Goal: Information Seeking & Learning: Learn about a topic

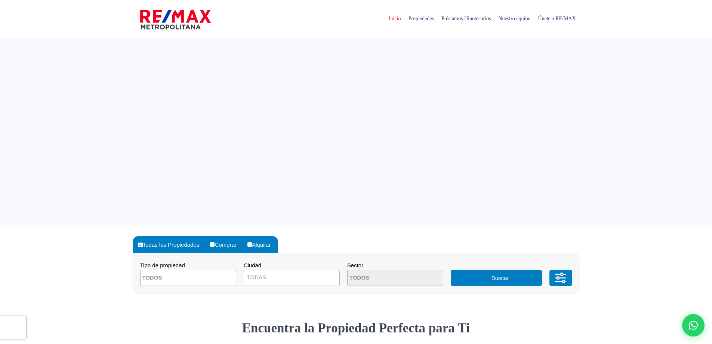
select select
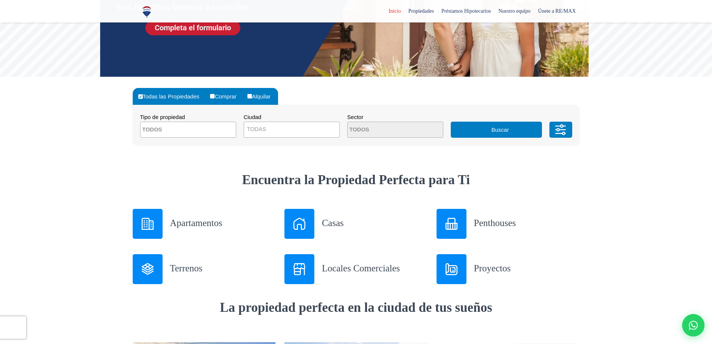
scroll to position [150, 0]
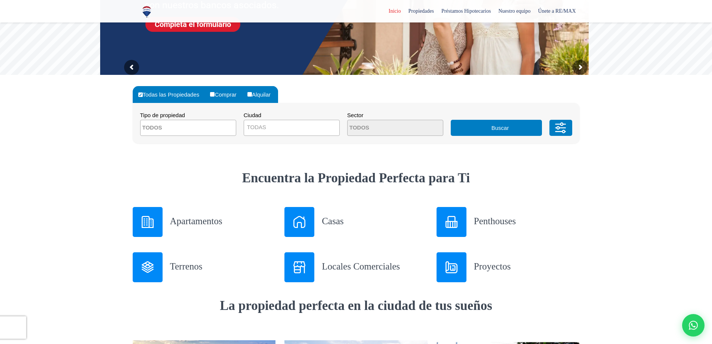
click at [169, 221] on div "Apartamentos" at bounding box center [204, 222] width 143 height 30
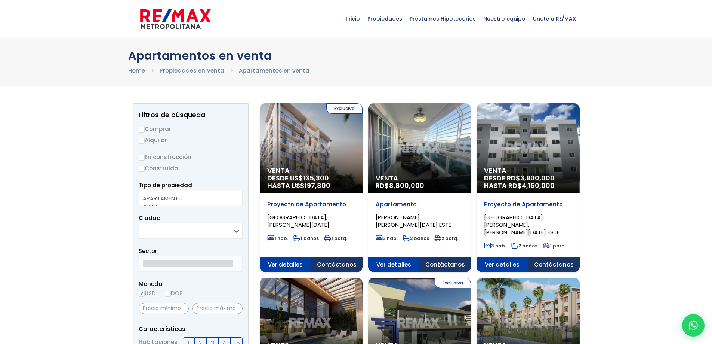
select select
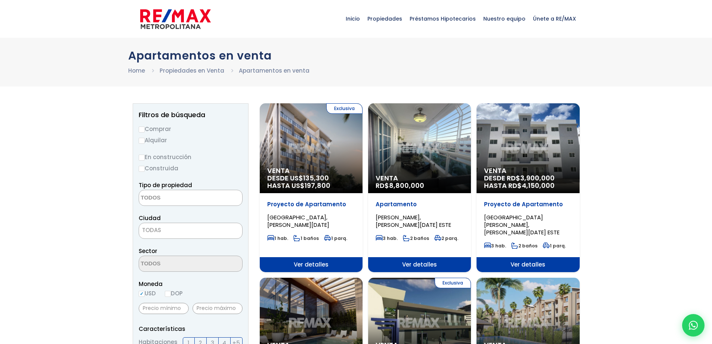
drag, startPoint x: 0, startPoint y: 0, endPoint x: 115, endPoint y: 145, distance: 185.6
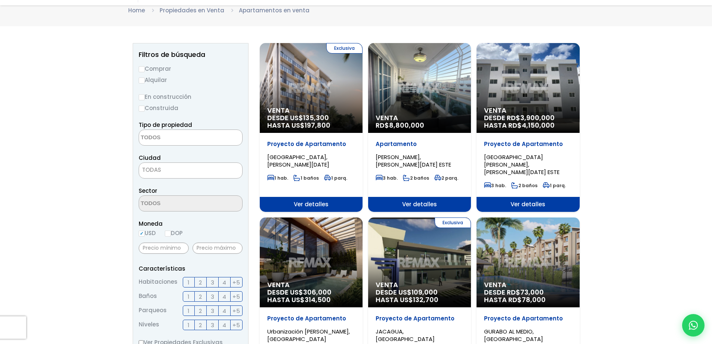
scroll to position [75, 0]
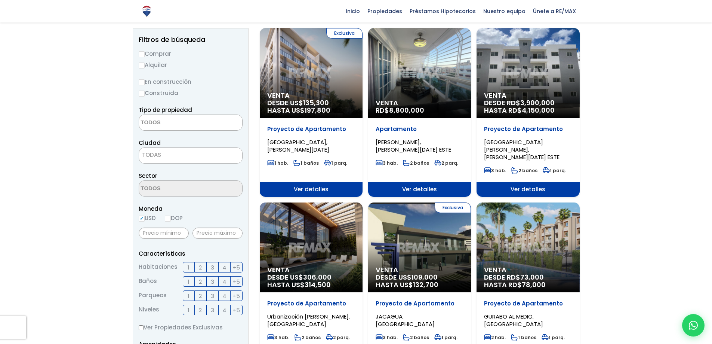
click at [183, 159] on span "TODAS" at bounding box center [190, 155] width 103 height 10
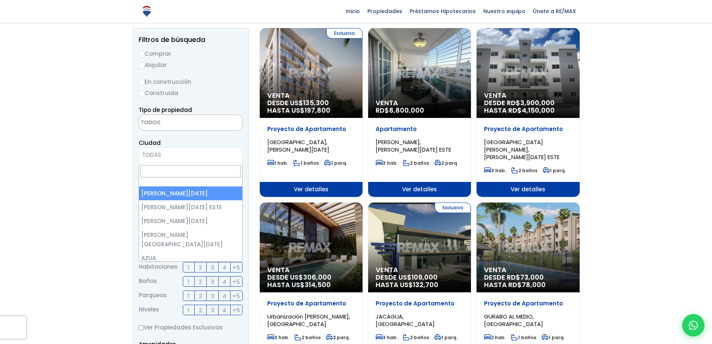
select select "1"
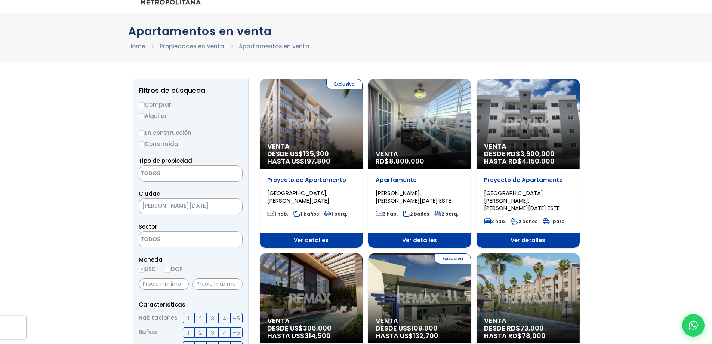
scroll to position [37, 0]
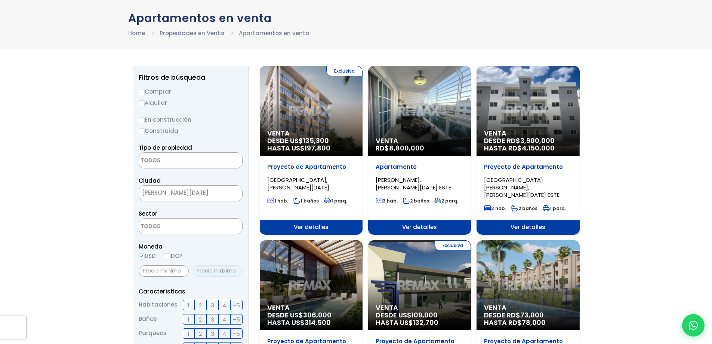
click at [216, 270] on input "text" at bounding box center [218, 270] width 50 height 11
type input "165,000"
click at [177, 270] on input "text" at bounding box center [164, 270] width 50 height 11
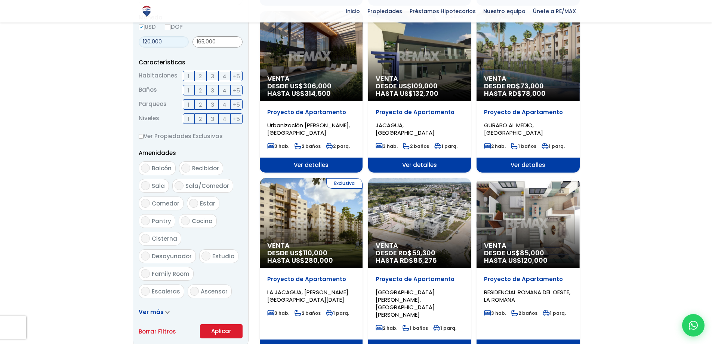
scroll to position [262, 0]
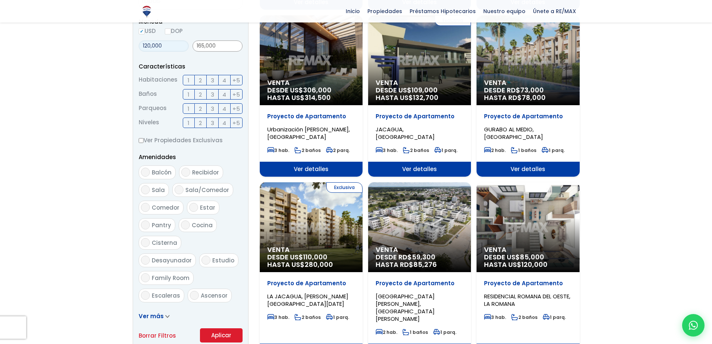
type input "120,000"
click at [202, 82] on span "2" at bounding box center [200, 80] width 3 height 9
click at [0, 0] on input "2" at bounding box center [0, 0] width 0 height 0
click at [202, 94] on span "2" at bounding box center [200, 94] width 3 height 9
click at [0, 0] on input "2" at bounding box center [0, 0] width 0 height 0
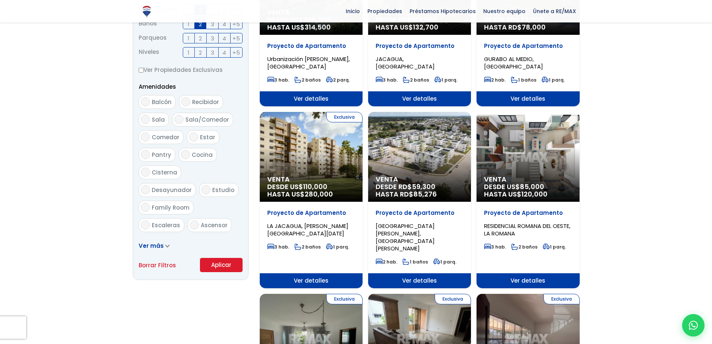
scroll to position [337, 0]
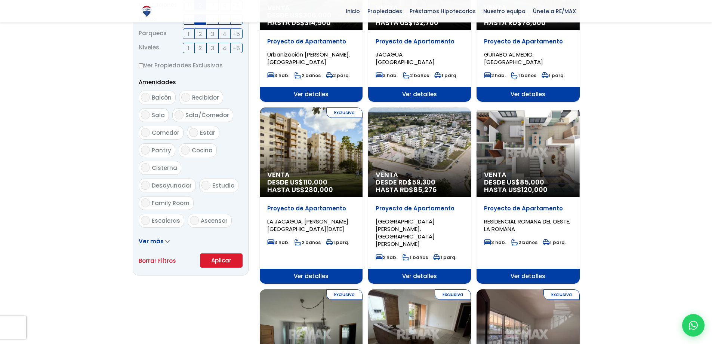
click at [232, 259] on button "Aplicar" at bounding box center [221, 260] width 43 height 14
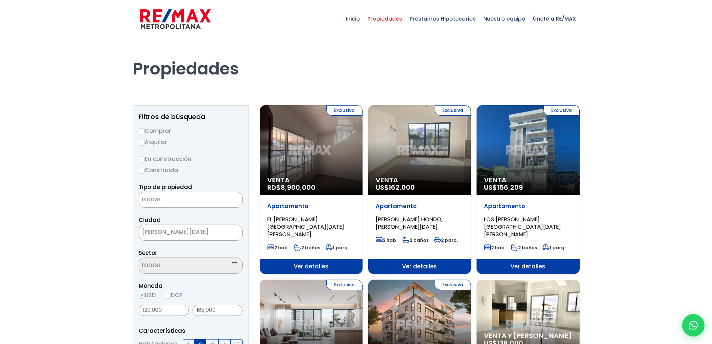
select select
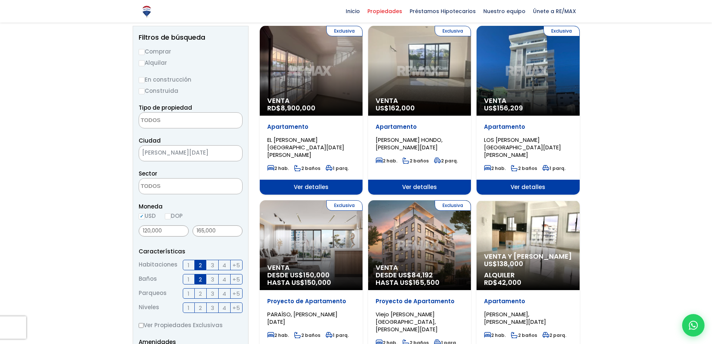
scroll to position [75, 0]
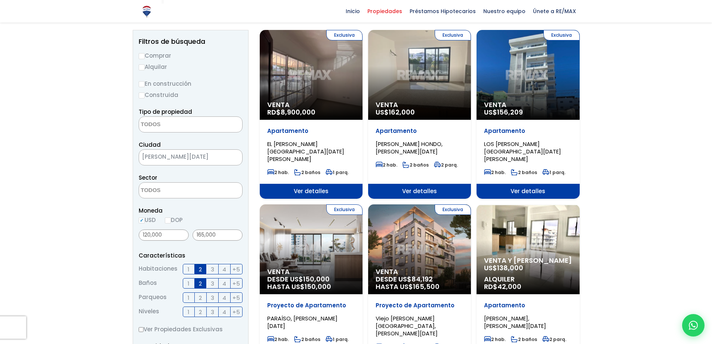
click at [553, 97] on div "Exclusiva Venta US$ 156,209" at bounding box center [528, 75] width 103 height 90
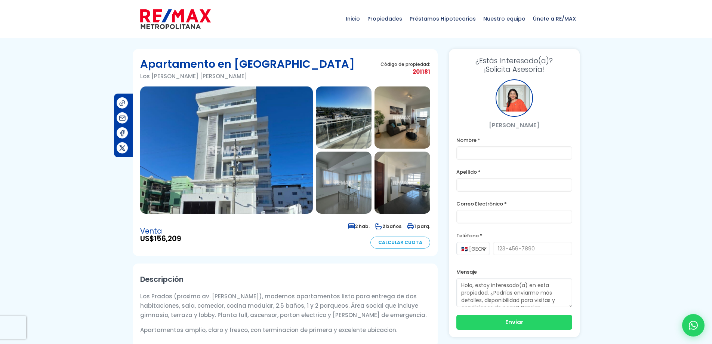
click at [357, 129] on img at bounding box center [344, 117] width 56 height 62
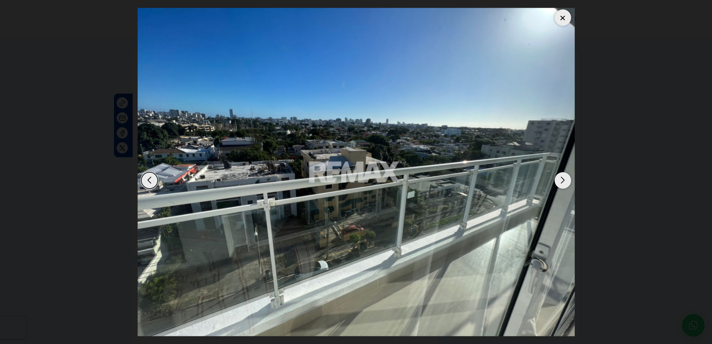
click at [561, 175] on div "Next slide" at bounding box center [563, 180] width 16 height 16
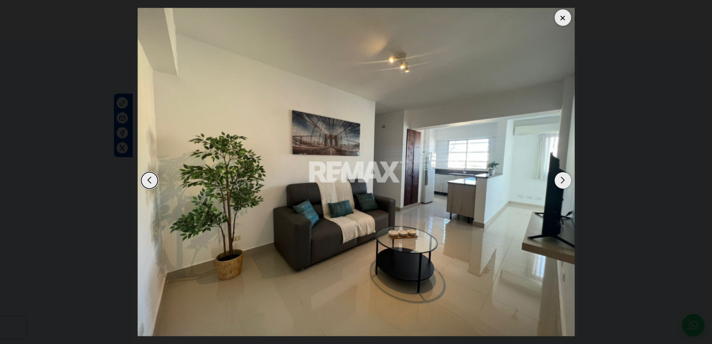
click at [565, 188] on div "Next slide" at bounding box center [563, 180] width 16 height 16
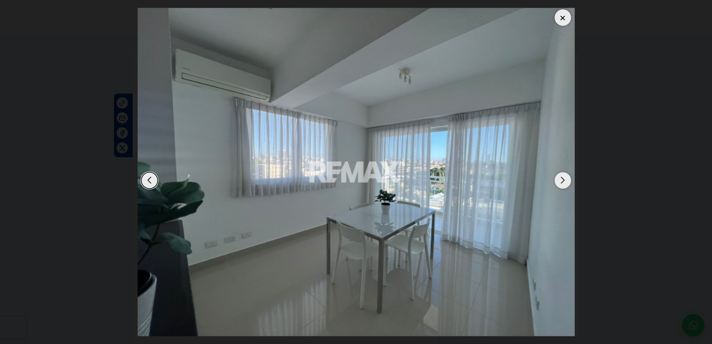
click at [565, 188] on div "Next slide" at bounding box center [563, 180] width 16 height 16
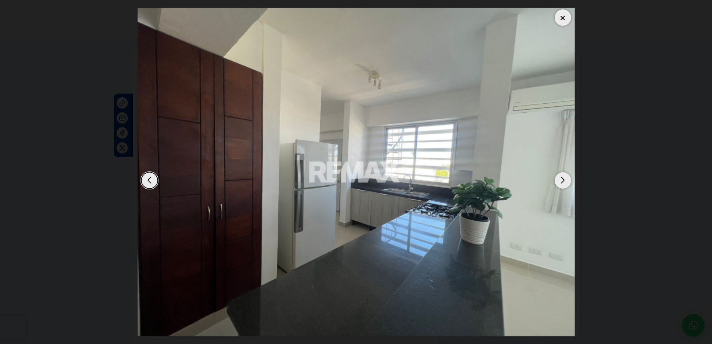
click at [565, 188] on div "Next slide" at bounding box center [563, 180] width 16 height 16
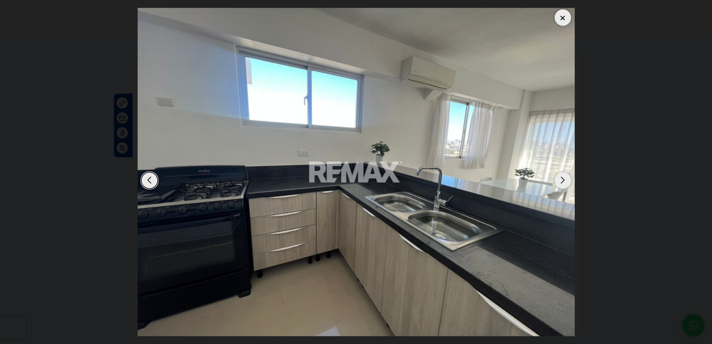
click at [533, 178] on img "6 / 8" at bounding box center [357, 172] width 438 height 328
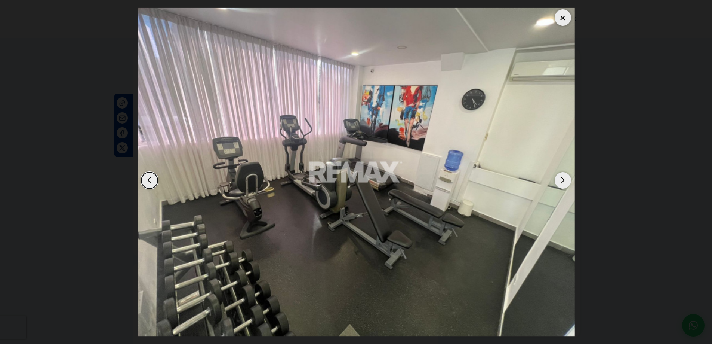
click at [559, 179] on div "Next slide" at bounding box center [563, 180] width 16 height 16
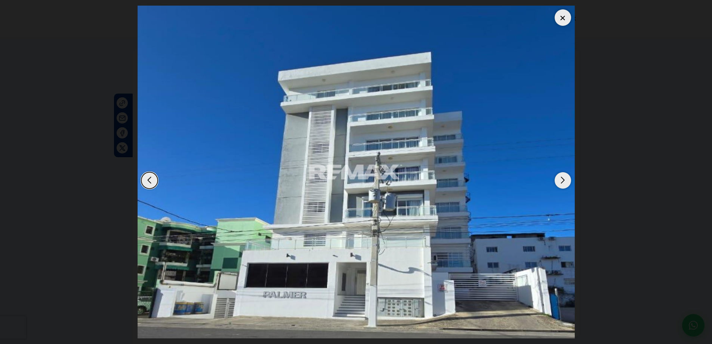
click at [147, 177] on div "Previous slide" at bounding box center [149, 180] width 16 height 16
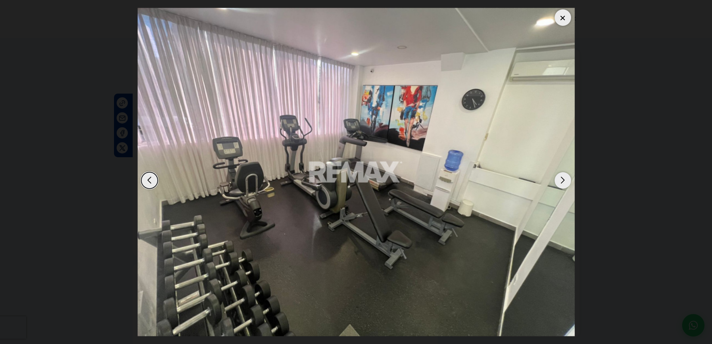
click at [568, 19] on div at bounding box center [563, 17] width 16 height 16
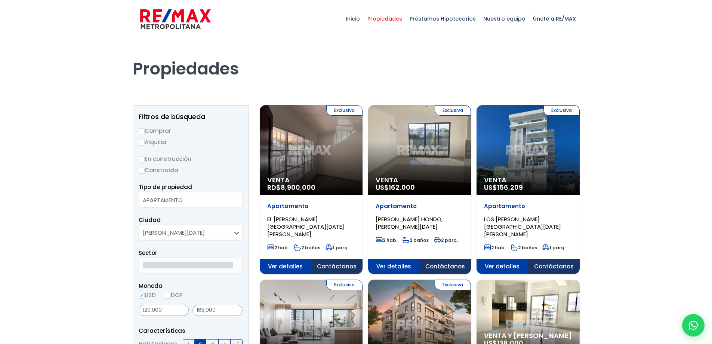
select select
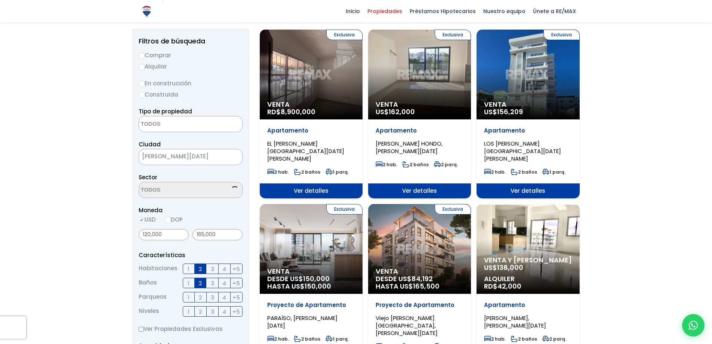
scroll to position [75, 0]
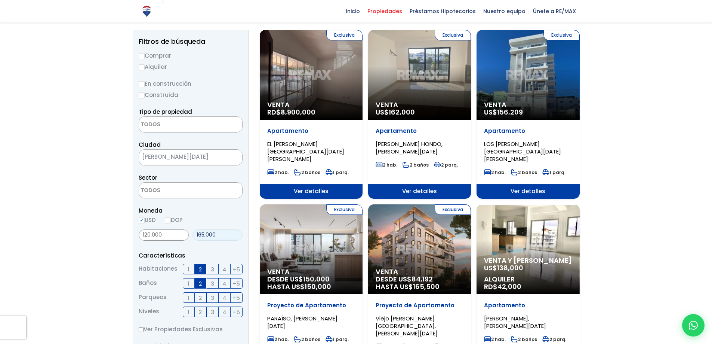
click at [203, 233] on input "165,000" at bounding box center [218, 234] width 50 height 11
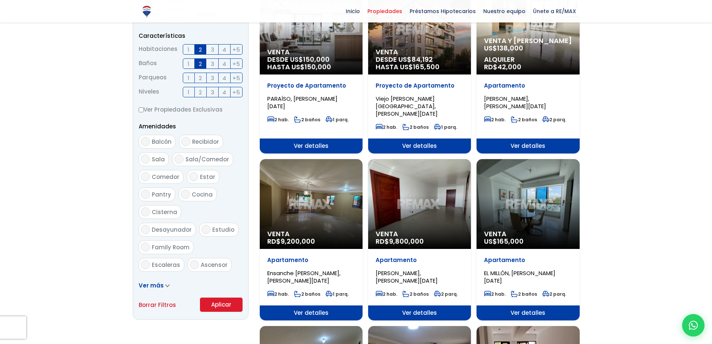
scroll to position [299, 0]
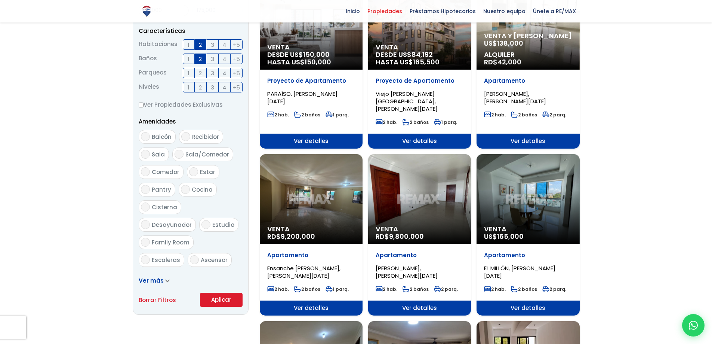
type input "175,000"
click at [157, 278] on span "Ver más" at bounding box center [151, 280] width 25 height 8
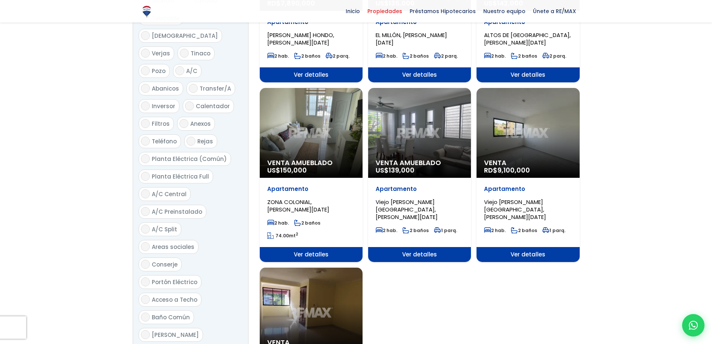
scroll to position [785, 0]
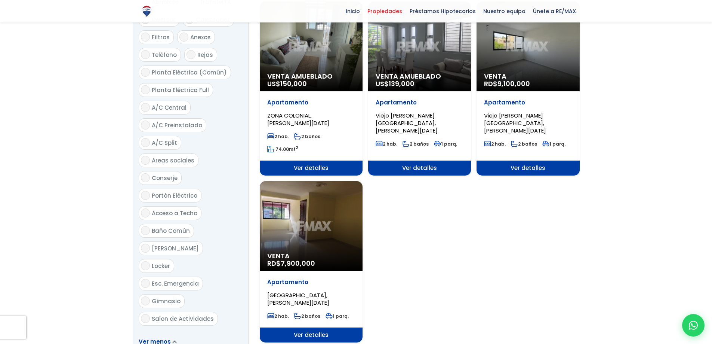
click at [147, 296] on input "Gimnasio" at bounding box center [145, 300] width 9 height 9
checkbox input "true"
drag, startPoint x: 226, startPoint y: 291, endPoint x: 216, endPoint y: 288, distance: 10.9
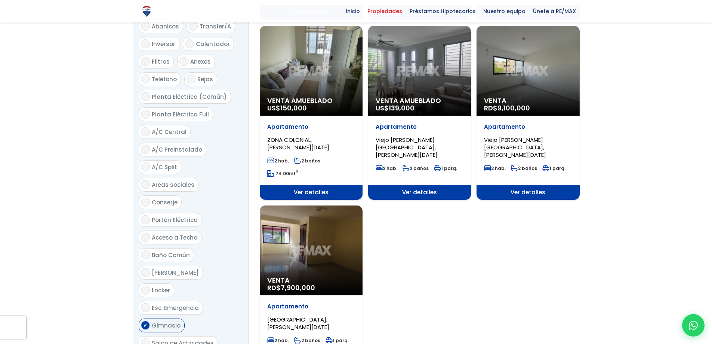
scroll to position [748, 0]
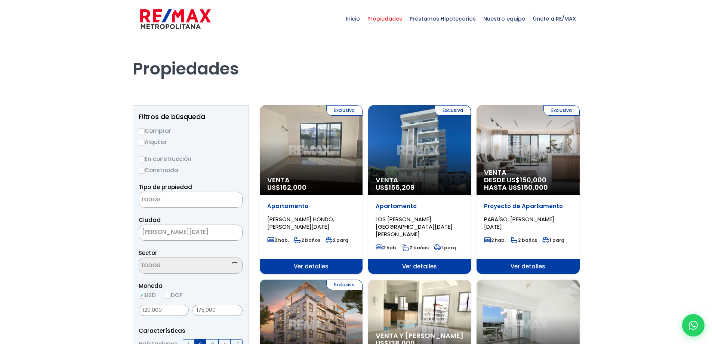
select select
click at [141, 134] on input "Comprar" at bounding box center [142, 131] width 6 height 6
radio input "true"
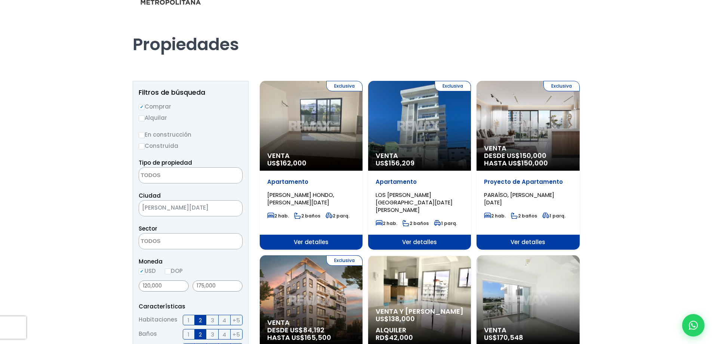
scroll to position [37, 0]
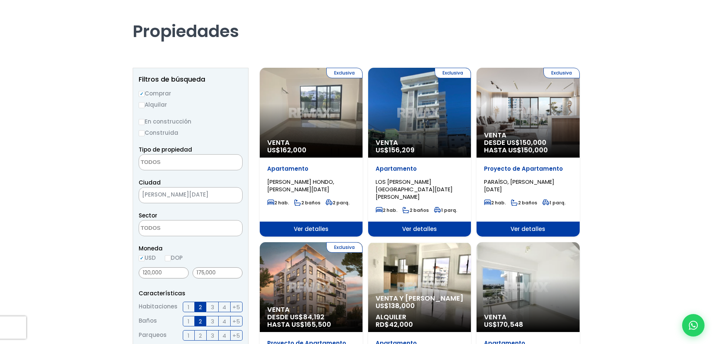
click at [141, 124] on input "En construcción" at bounding box center [142, 122] width 6 height 6
radio input "true"
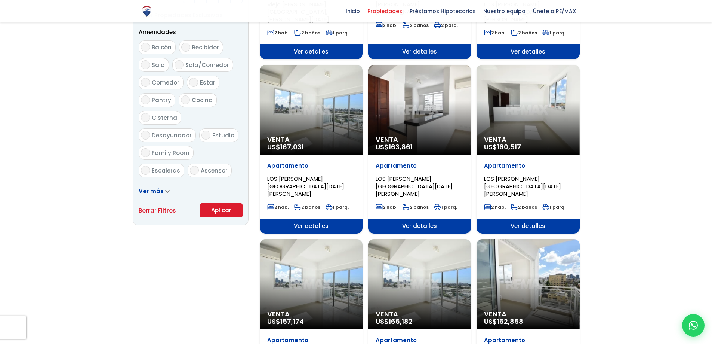
scroll to position [411, 0]
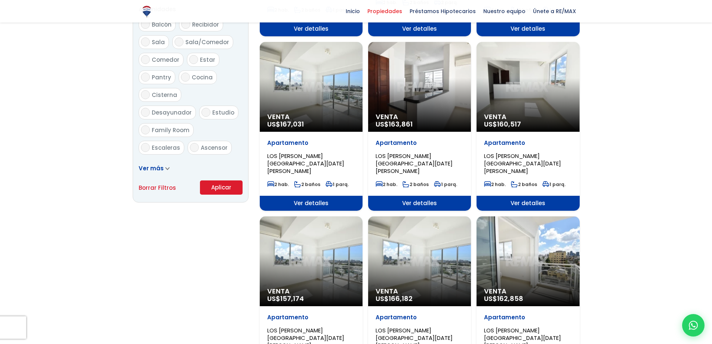
click at [212, 187] on button "Aplicar" at bounding box center [221, 187] width 43 height 14
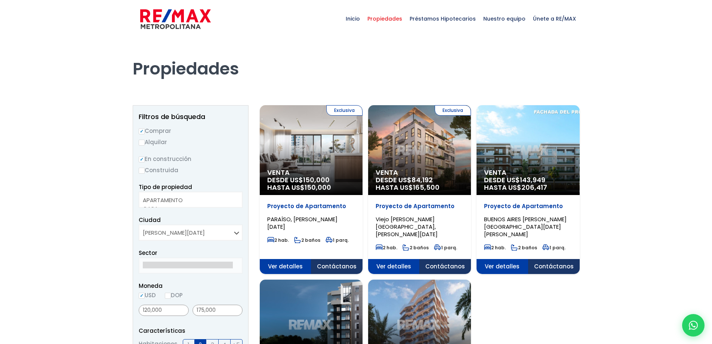
select select
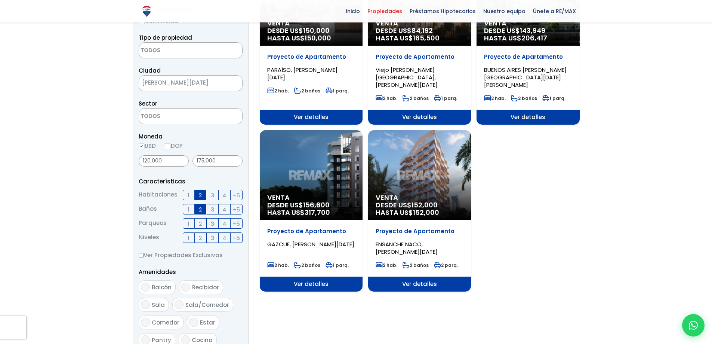
scroll to position [150, 0]
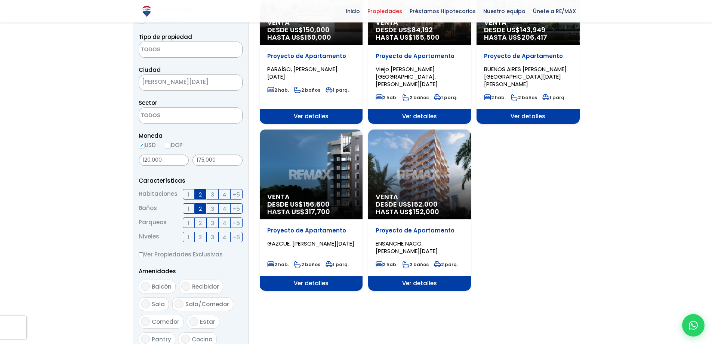
click at [297, 175] on div "Venta DESDE US$ 156,600 HASTA US$ 317,700" at bounding box center [311, 174] width 103 height 90
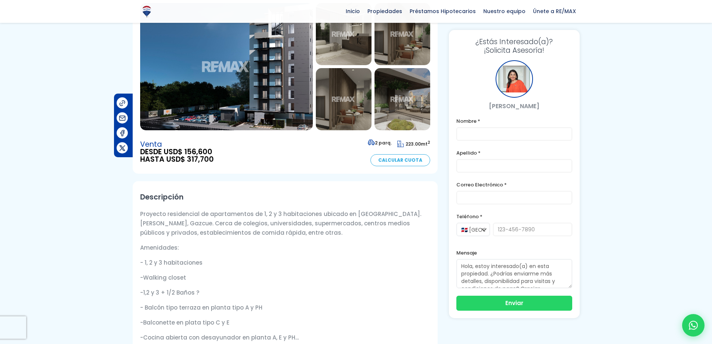
scroll to position [37, 0]
